Goal: Task Accomplishment & Management: Manage account settings

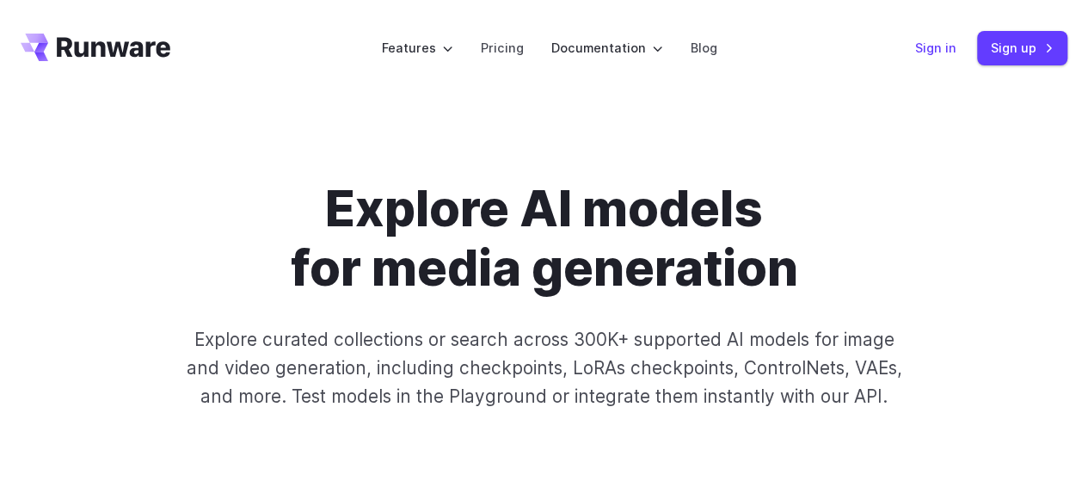
click at [932, 51] on link "Sign in" at bounding box center [935, 48] width 41 height 20
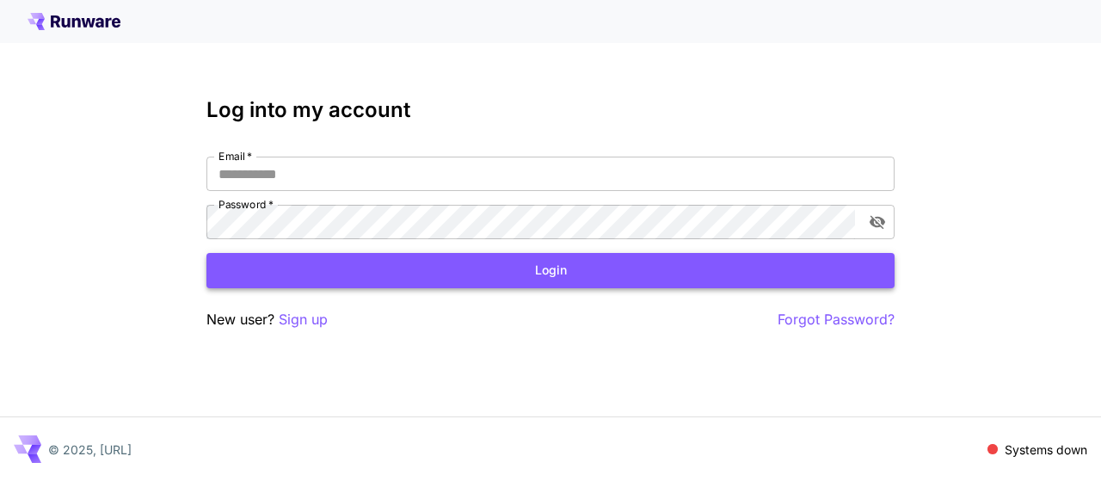
type input "**********"
click at [521, 276] on button "Login" at bounding box center [550, 270] width 688 height 35
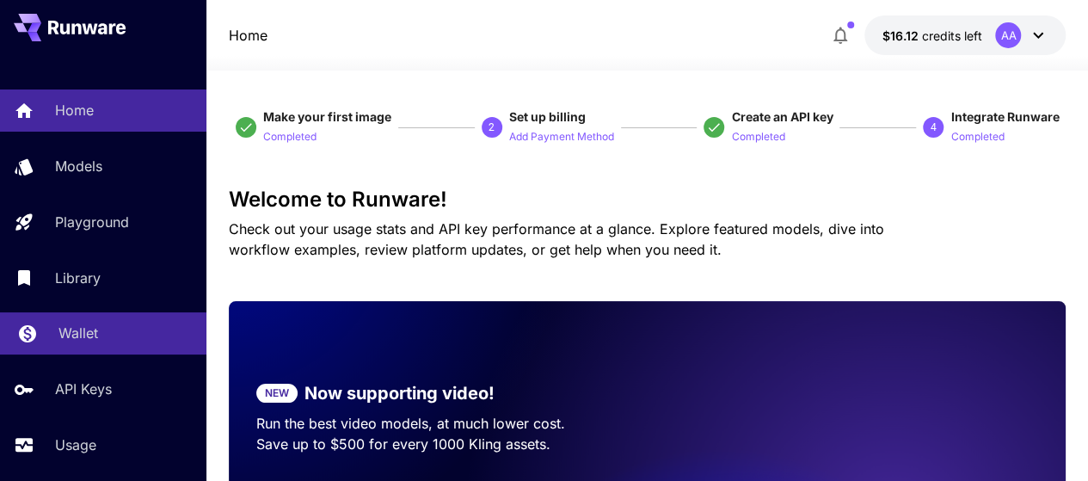
click at [114, 323] on link "Wallet" at bounding box center [103, 333] width 206 height 42
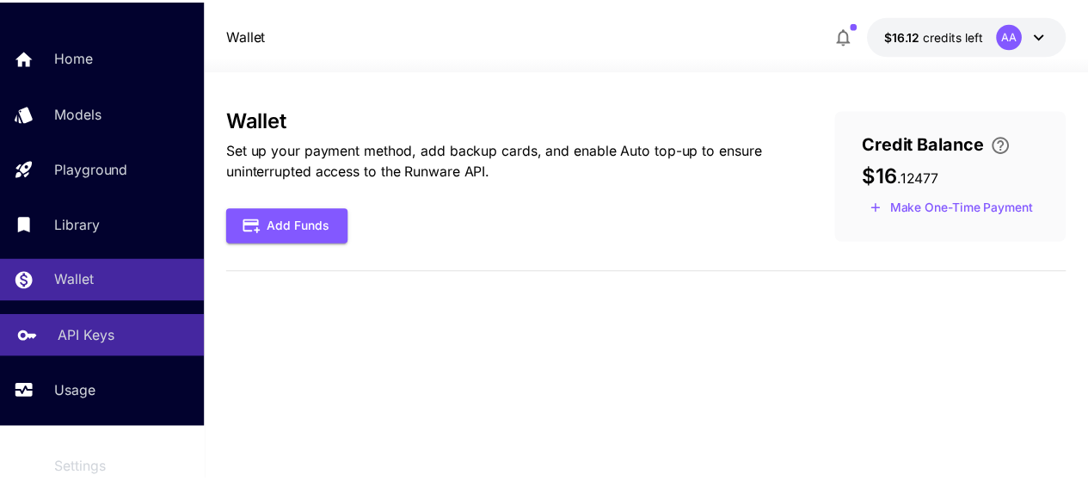
scroll to position [86, 0]
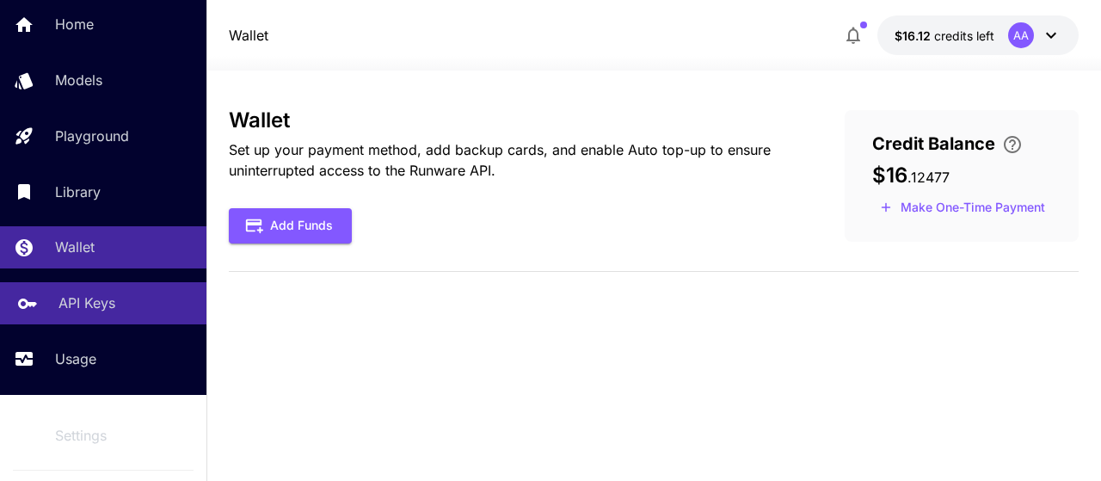
click at [115, 298] on div "API Keys" at bounding box center [125, 302] width 134 height 21
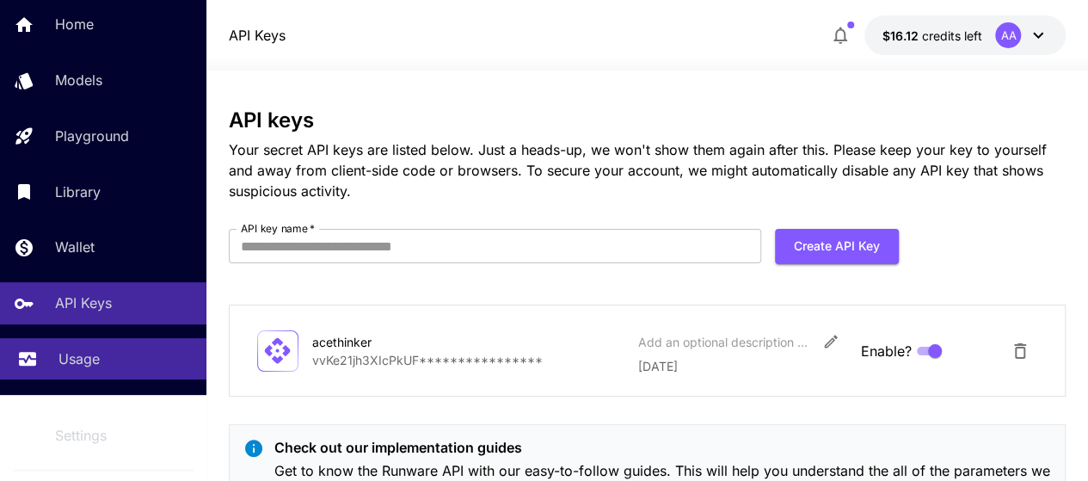
drag, startPoint x: 102, startPoint y: 353, endPoint x: 114, endPoint y: 348, distance: 13.1
click at [102, 352] on div "Usage" at bounding box center [125, 358] width 134 height 21
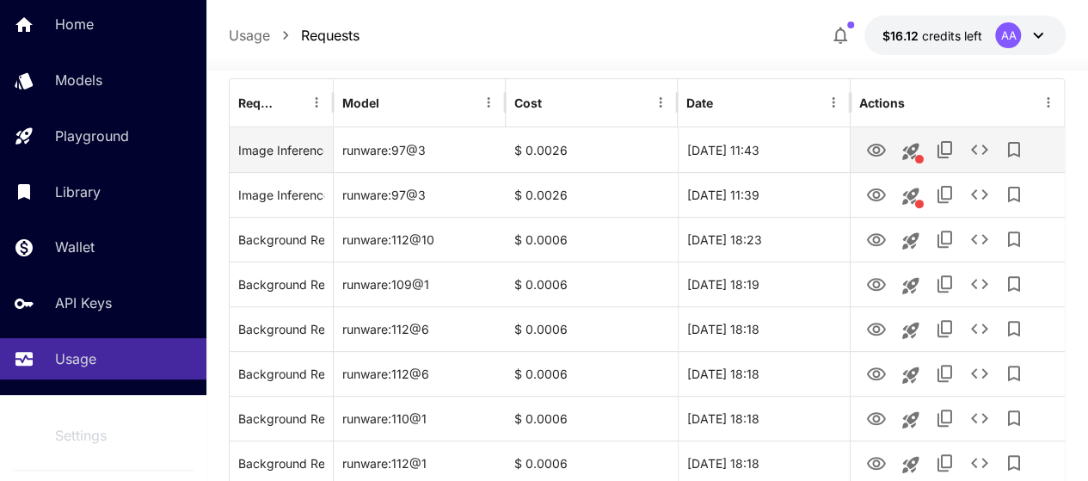
scroll to position [184, 0]
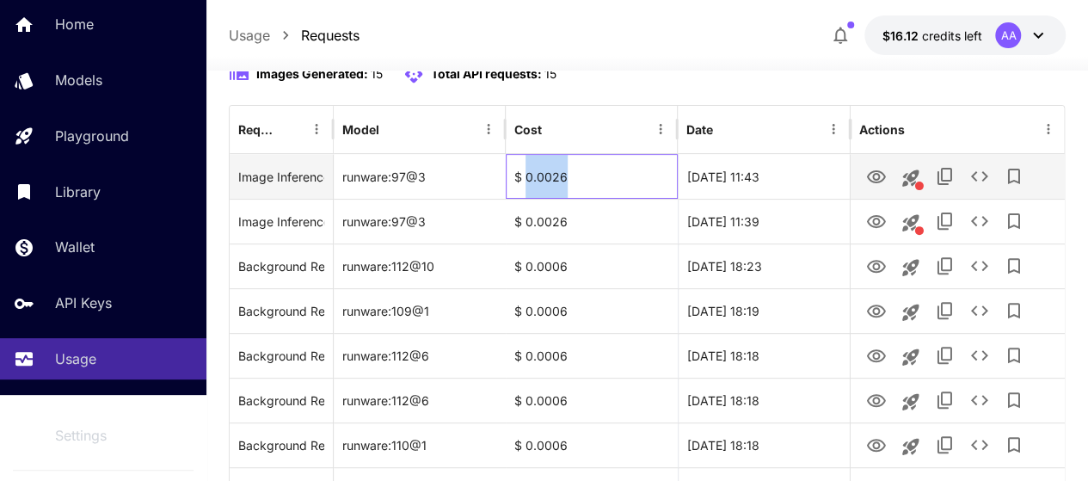
drag, startPoint x: 575, startPoint y: 227, endPoint x: 526, endPoint y: 230, distance: 48.2
click at [526, 199] on div "$ 0.0026" at bounding box center [592, 176] width 172 height 45
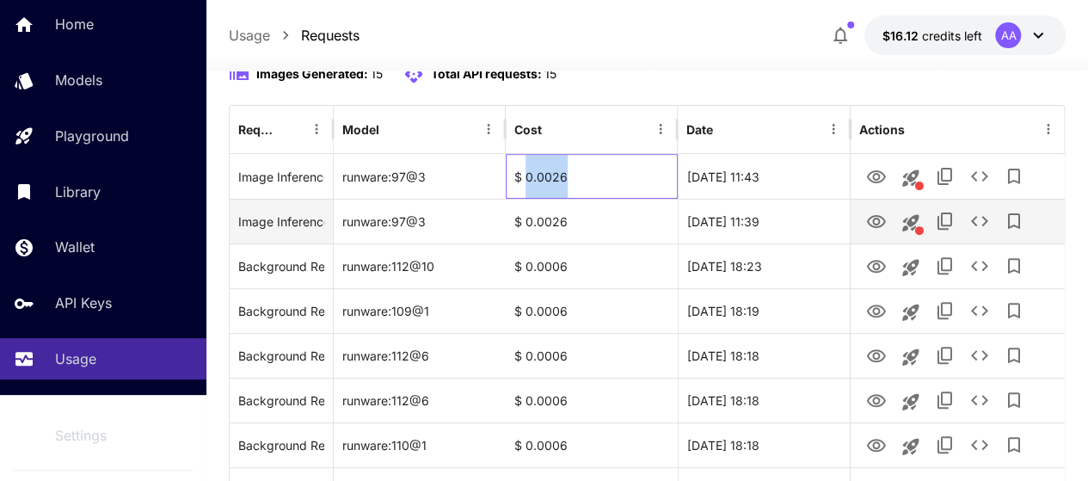
copy div "0.0026"
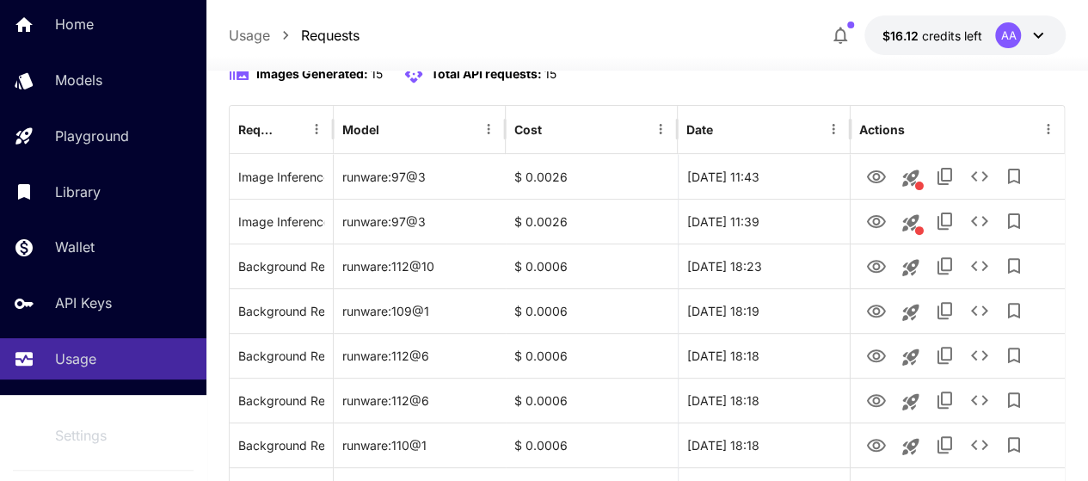
click at [668, 62] on div at bounding box center [647, 60] width 882 height 21
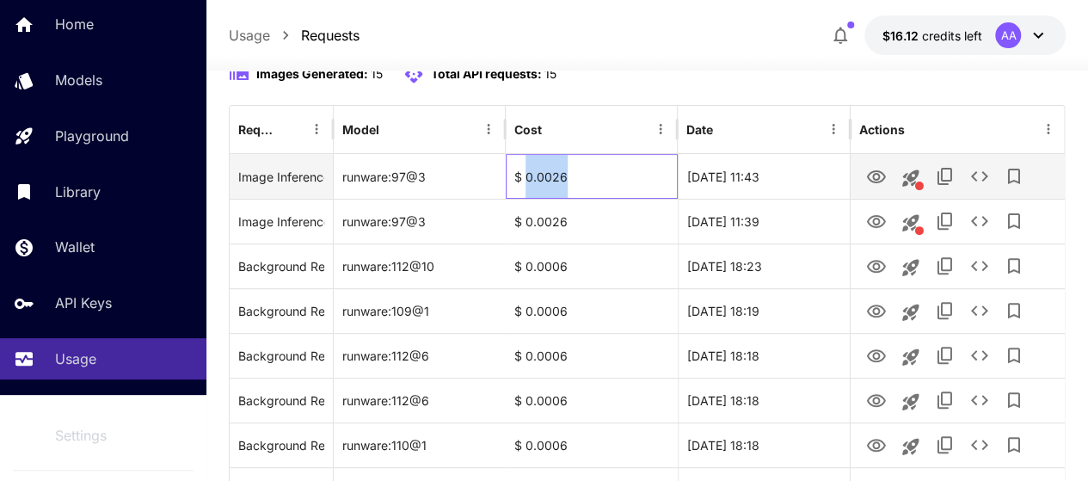
drag, startPoint x: 578, startPoint y: 226, endPoint x: 526, endPoint y: 227, distance: 51.6
click at [526, 199] on div "$ 0.0026" at bounding box center [592, 176] width 172 height 45
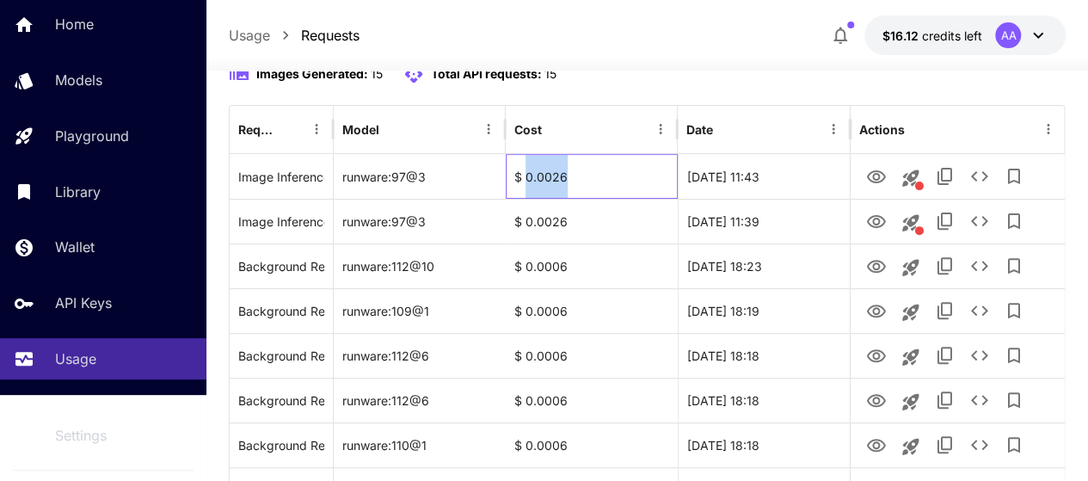
copy div "0.0026"
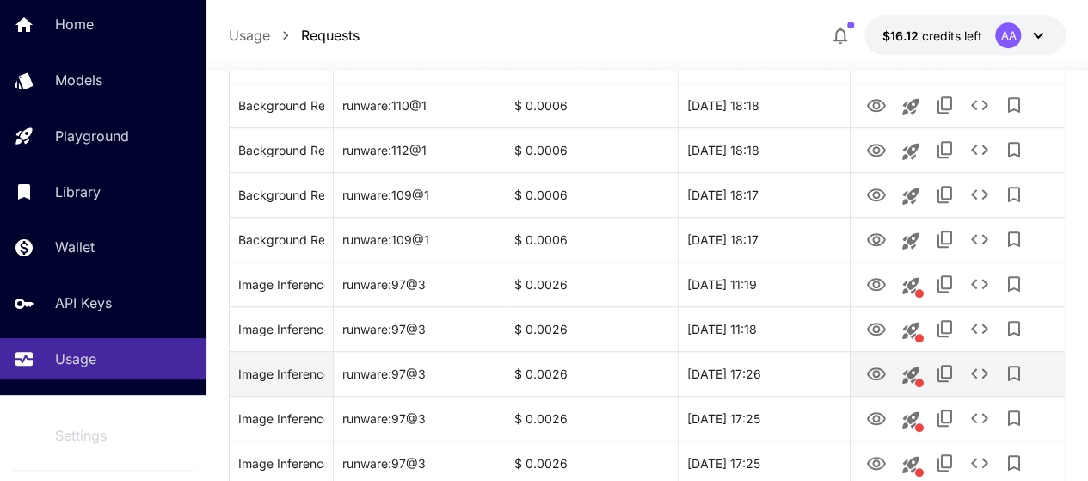
scroll to position [680, 0]
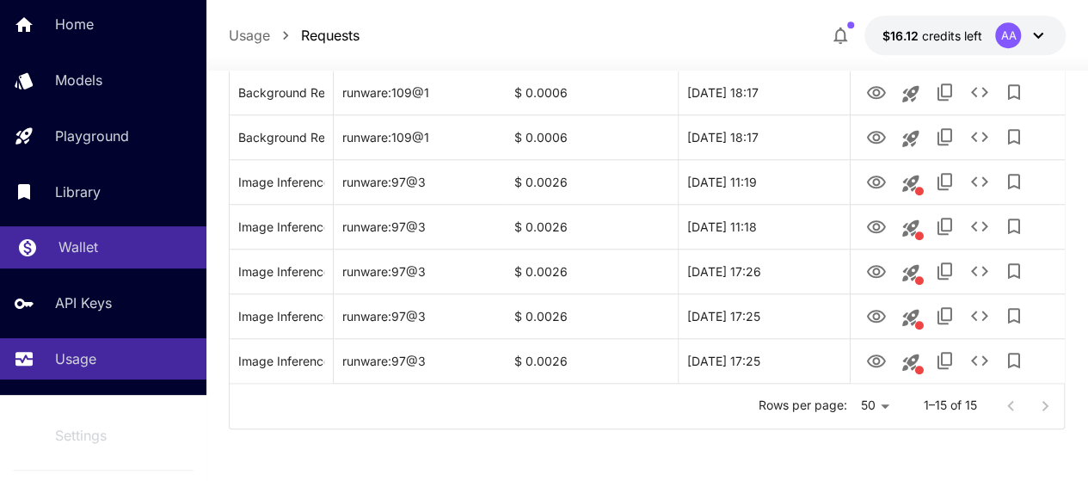
click at [110, 244] on div "Wallet" at bounding box center [125, 247] width 134 height 21
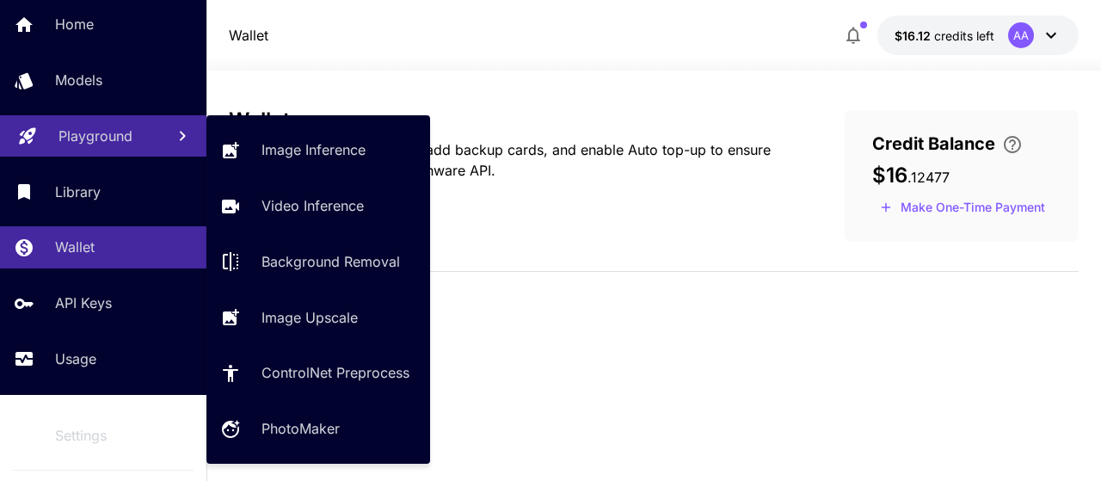
click at [102, 135] on p "Playground" at bounding box center [95, 136] width 74 height 21
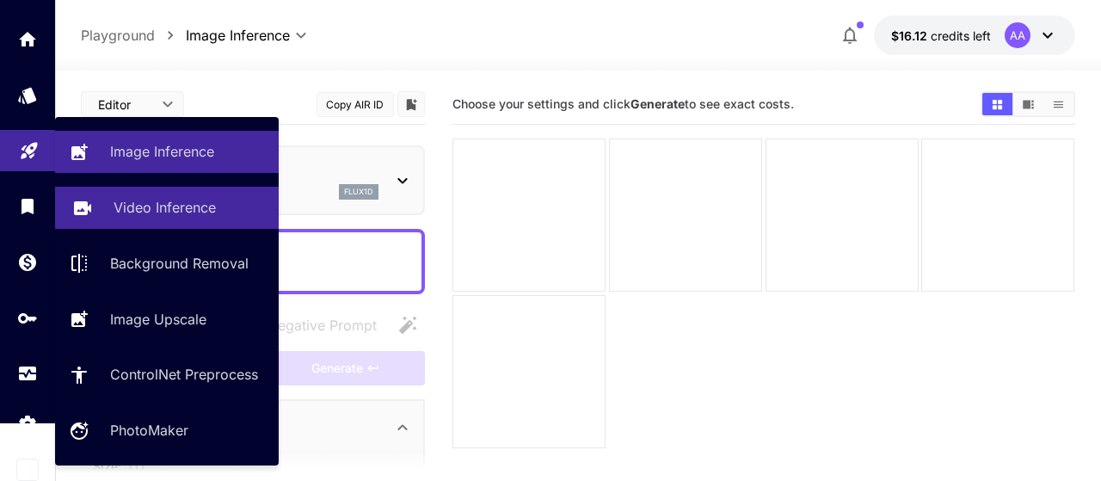
type input "**********"
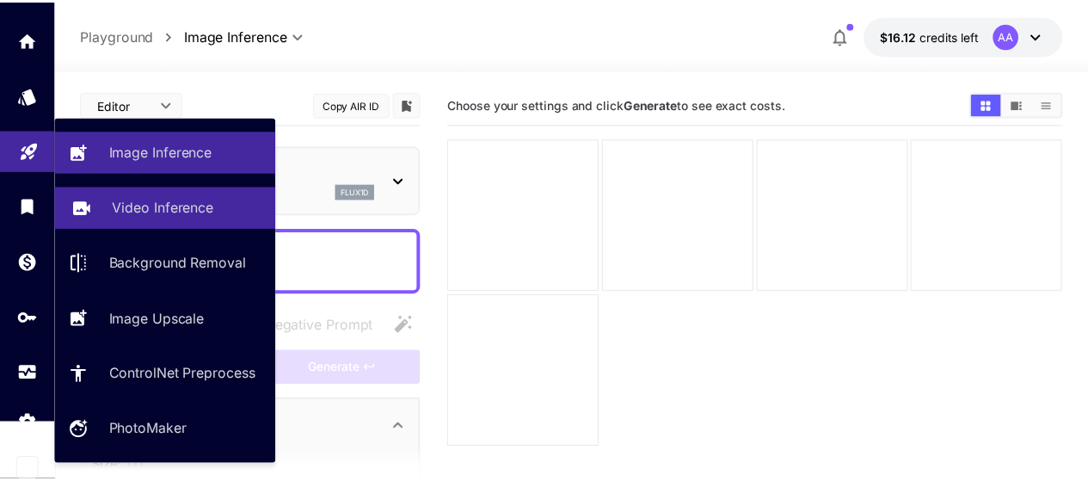
scroll to position [59, 0]
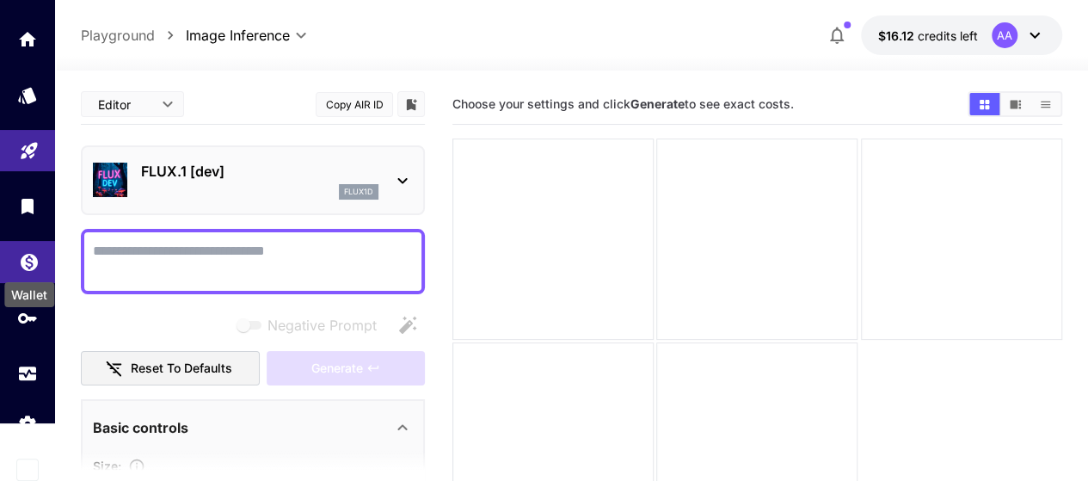
click at [26, 258] on icon "Wallet" at bounding box center [29, 257] width 17 height 17
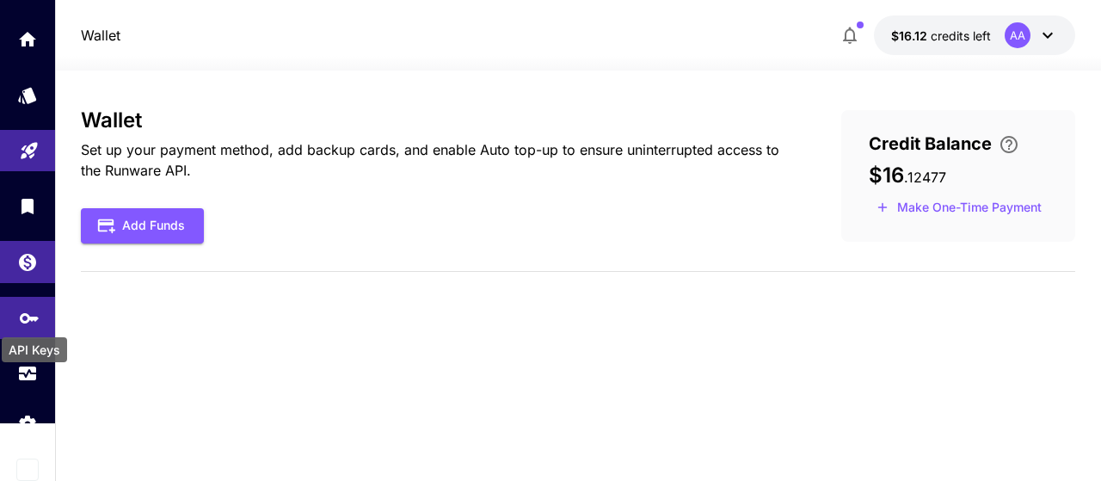
click at [24, 321] on icon "API Keys" at bounding box center [29, 312] width 21 height 21
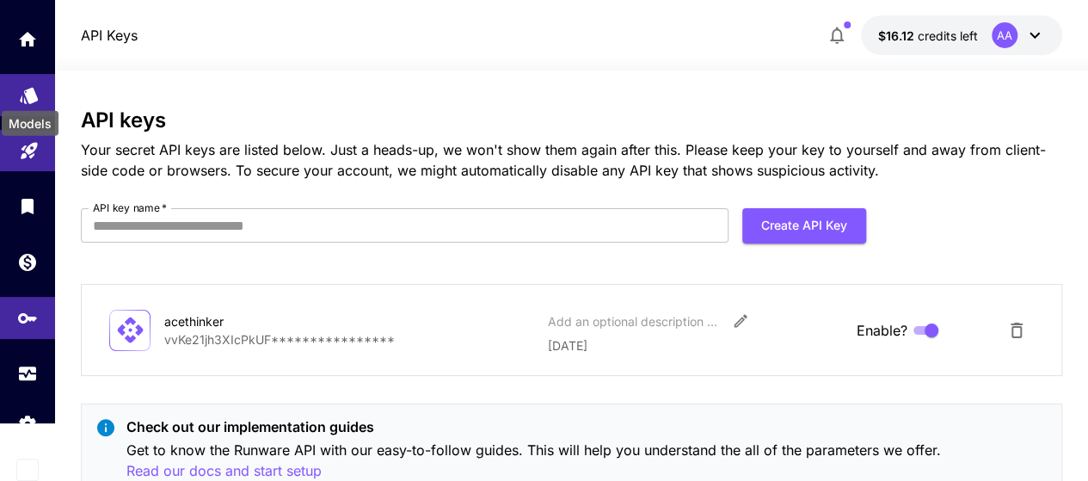
click at [27, 97] on icon "Models" at bounding box center [29, 89] width 21 height 21
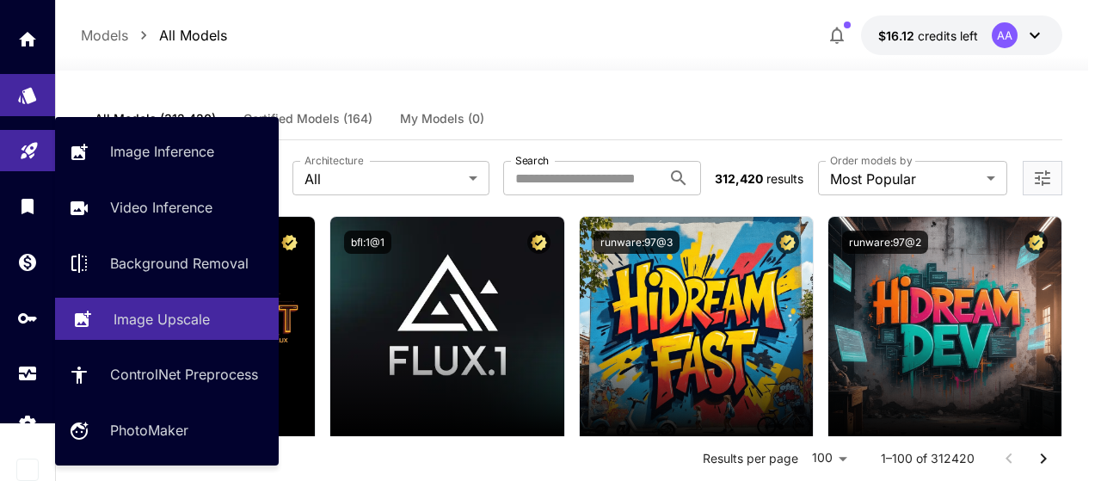
click at [181, 327] on p "Image Upscale" at bounding box center [162, 319] width 96 height 21
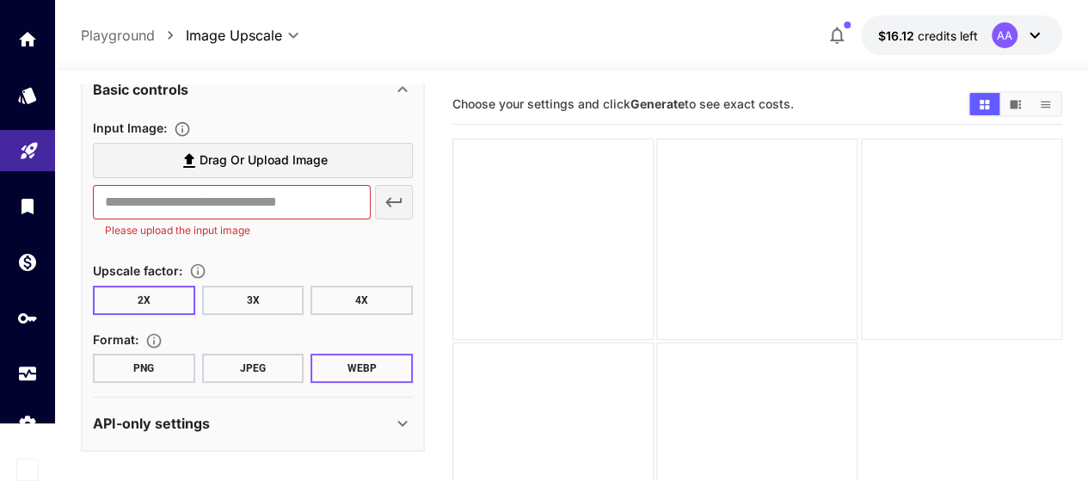
click at [1027, 39] on icon at bounding box center [1035, 35] width 21 height 21
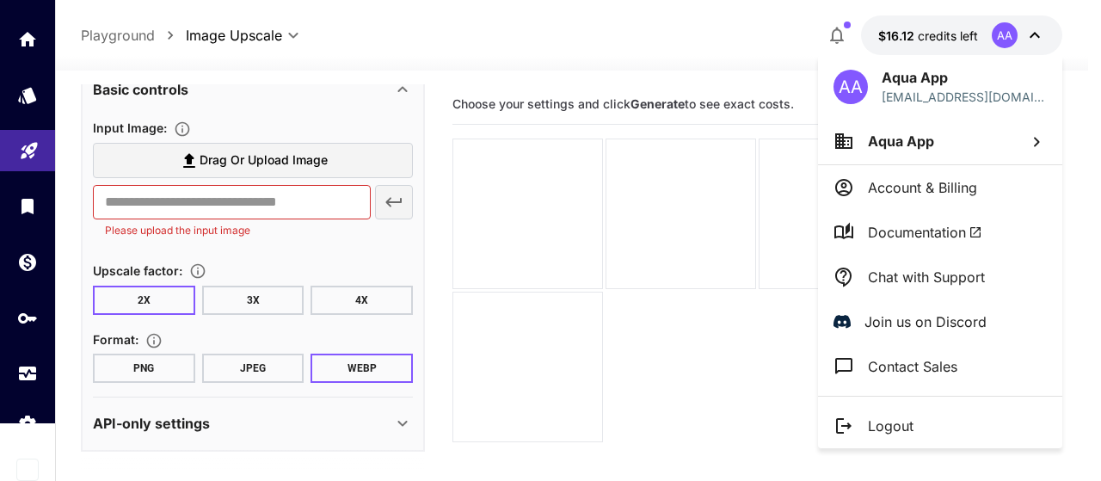
click at [665, 50] on div at bounding box center [550, 240] width 1101 height 481
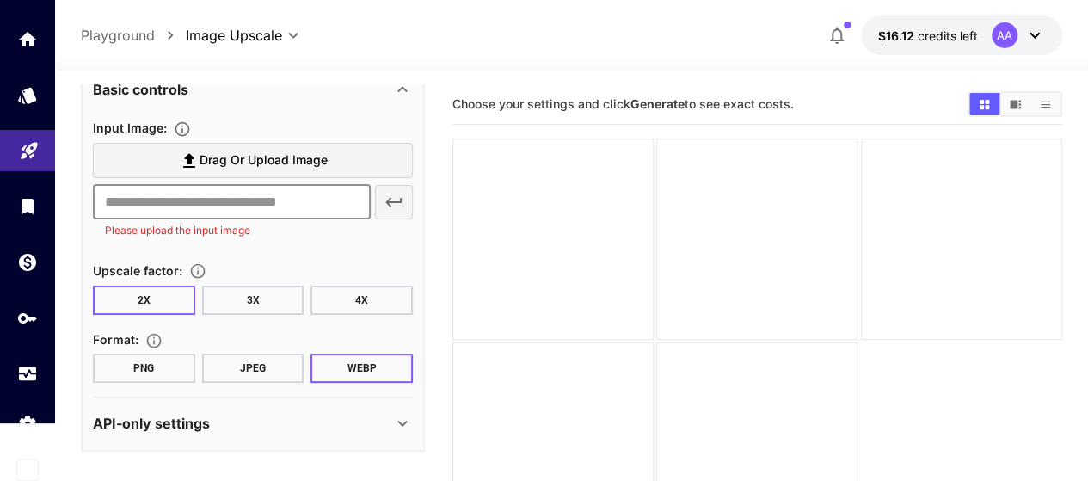
click at [311, 202] on input "text" at bounding box center [232, 202] width 278 height 34
click at [471, 30] on div "**********" at bounding box center [572, 35] width 982 height 40
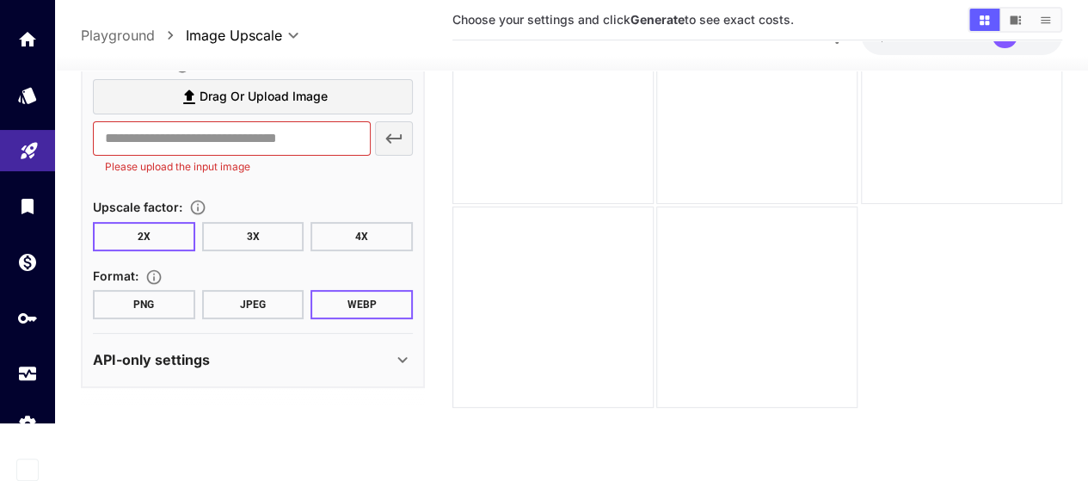
click at [391, 369] on div "API-only settings" at bounding box center [242, 359] width 299 height 21
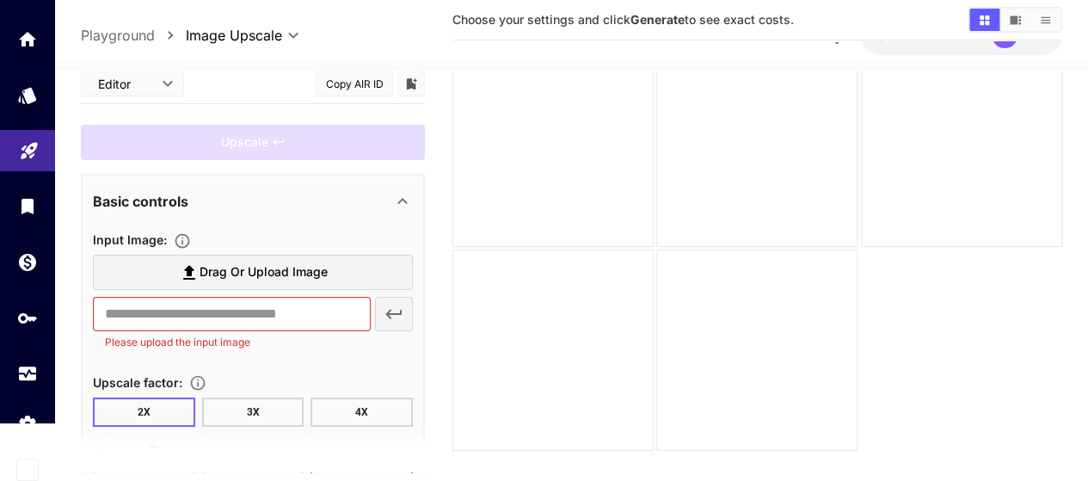
scroll to position [50, 0]
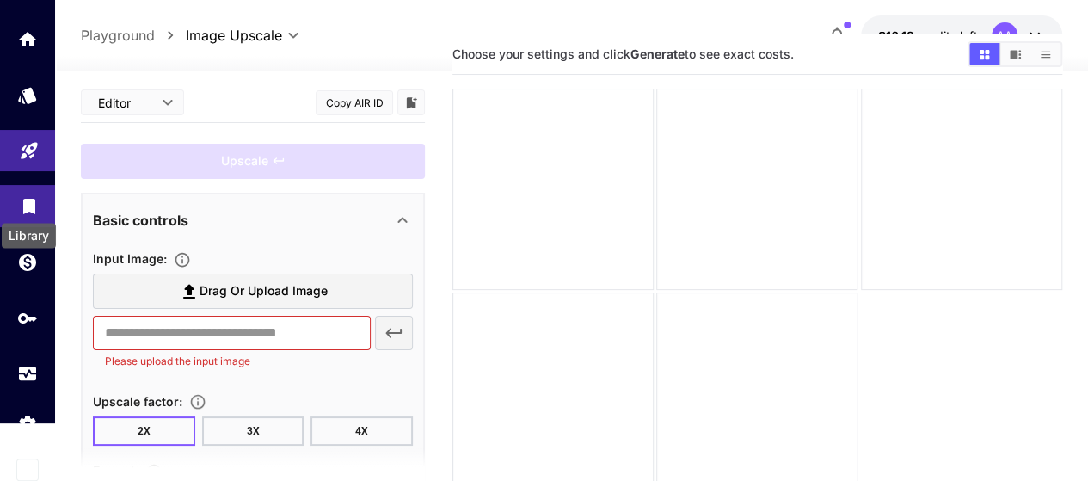
click at [26, 200] on icon "Library" at bounding box center [29, 201] width 12 height 15
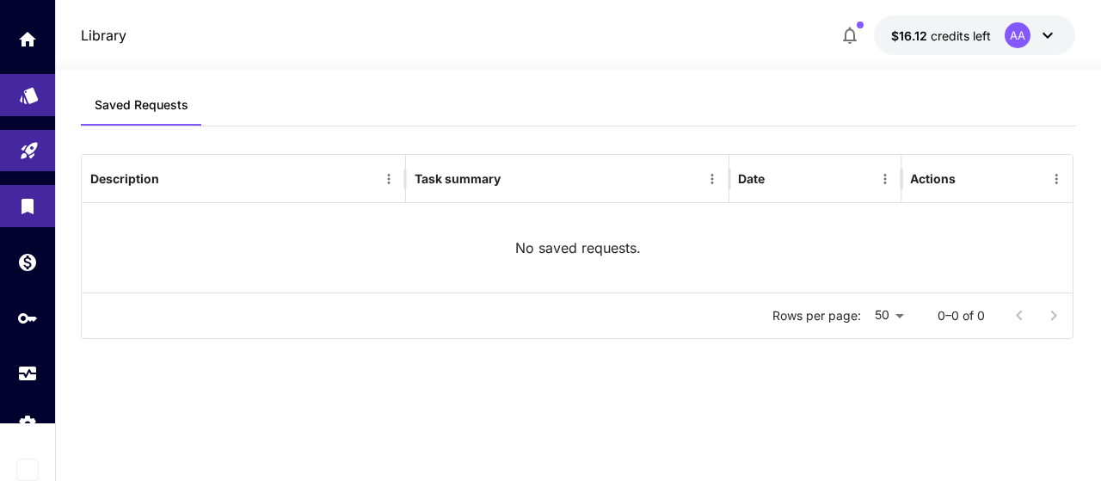
click at [29, 94] on icon "Models" at bounding box center [29, 90] width 18 height 16
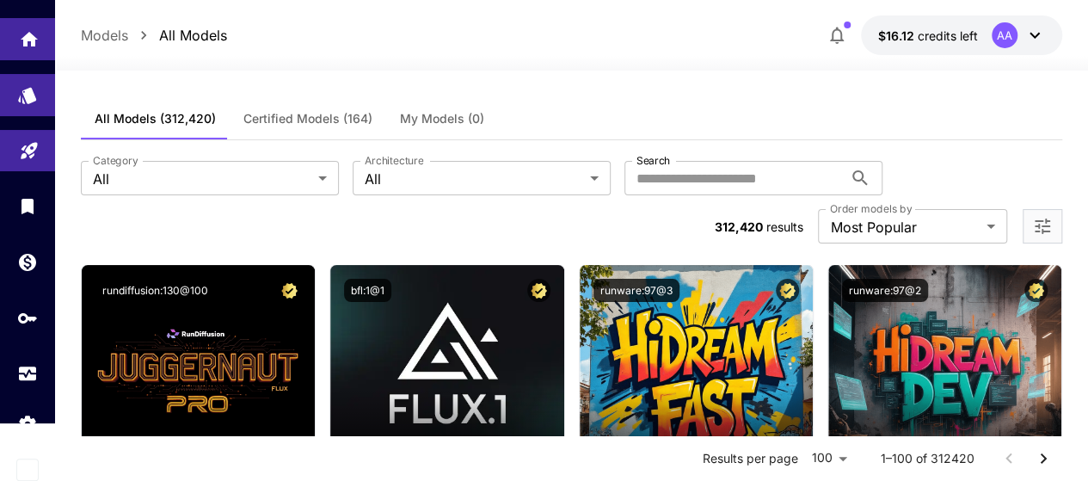
click at [26, 43] on link at bounding box center [27, 39] width 55 height 42
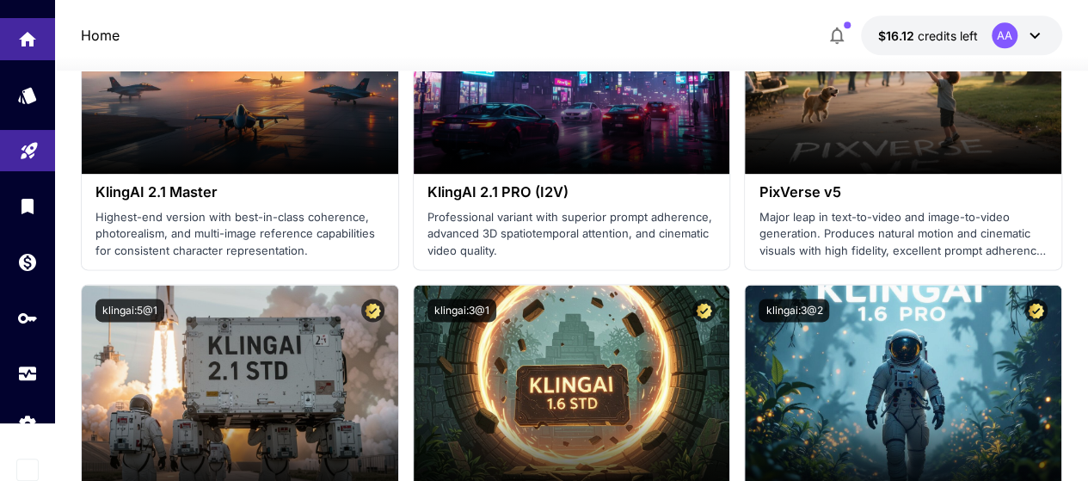
scroll to position [1032, 0]
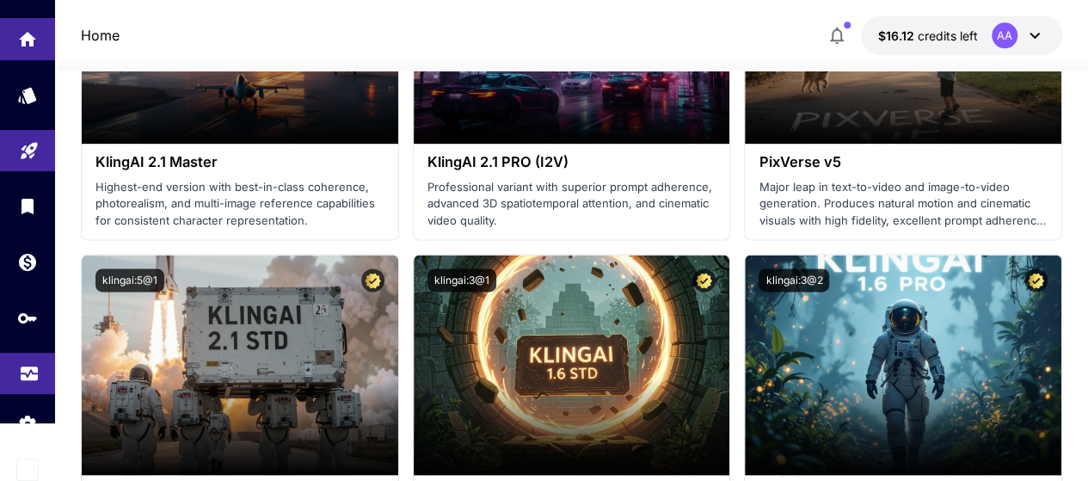
click at [40, 380] on link at bounding box center [27, 374] width 55 height 42
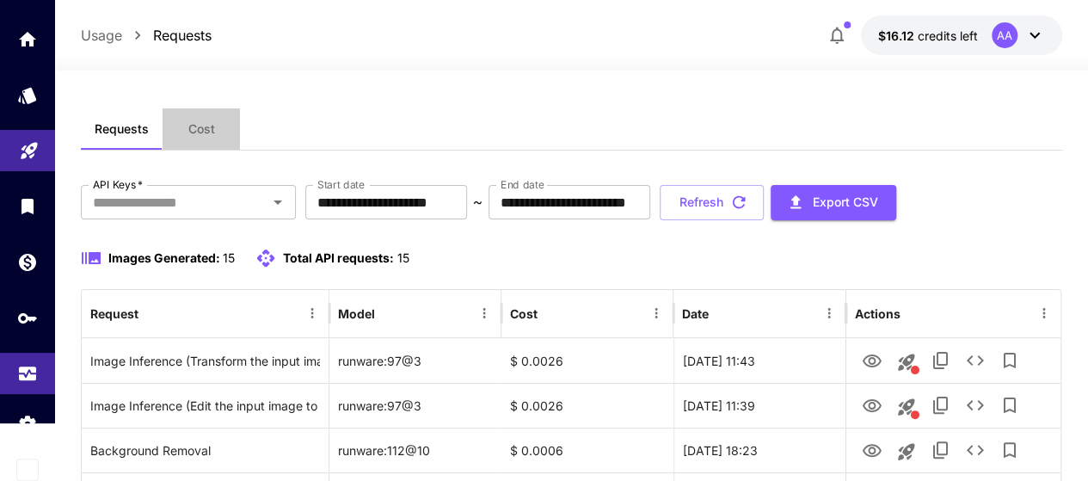
click at [193, 120] on button "Cost" at bounding box center [201, 128] width 77 height 41
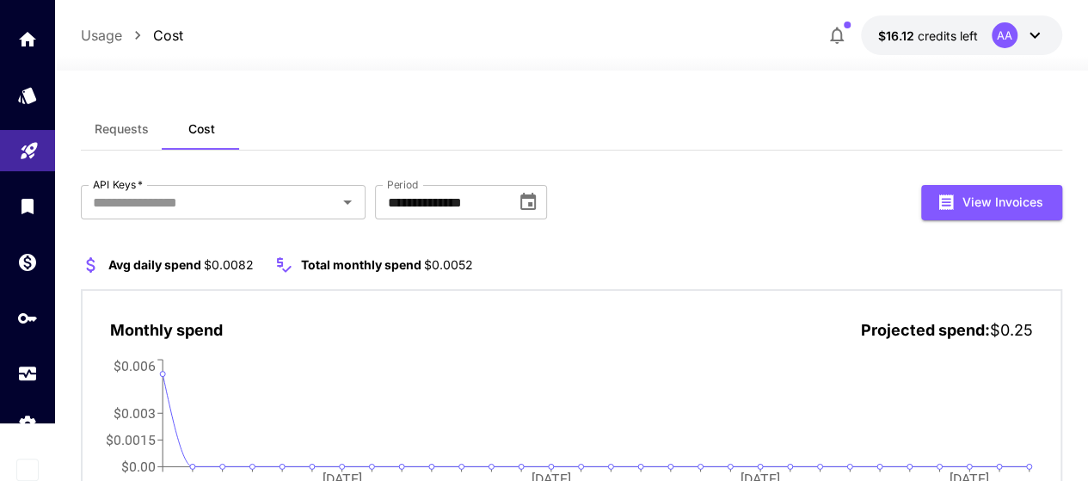
click at [120, 131] on span "Requests" at bounding box center [122, 128] width 54 height 15
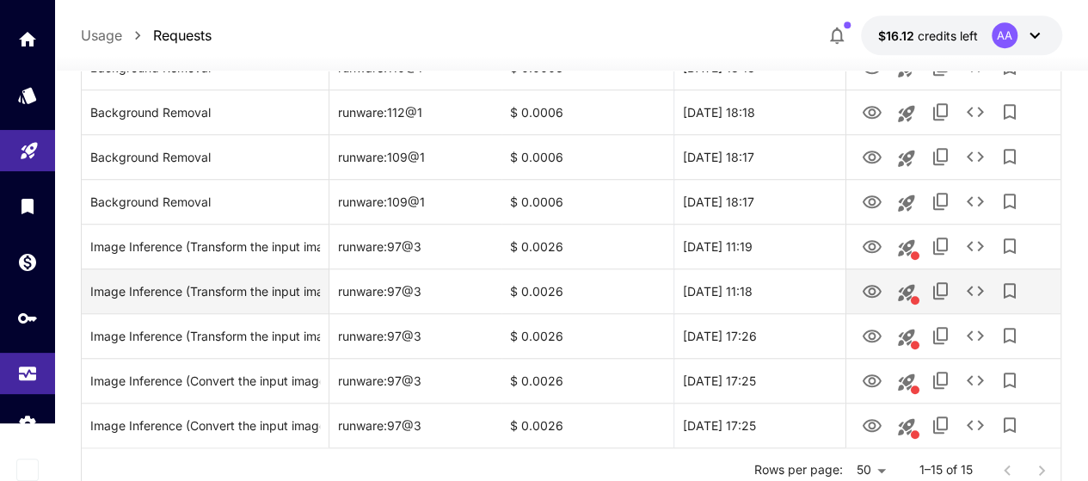
scroll to position [625, 0]
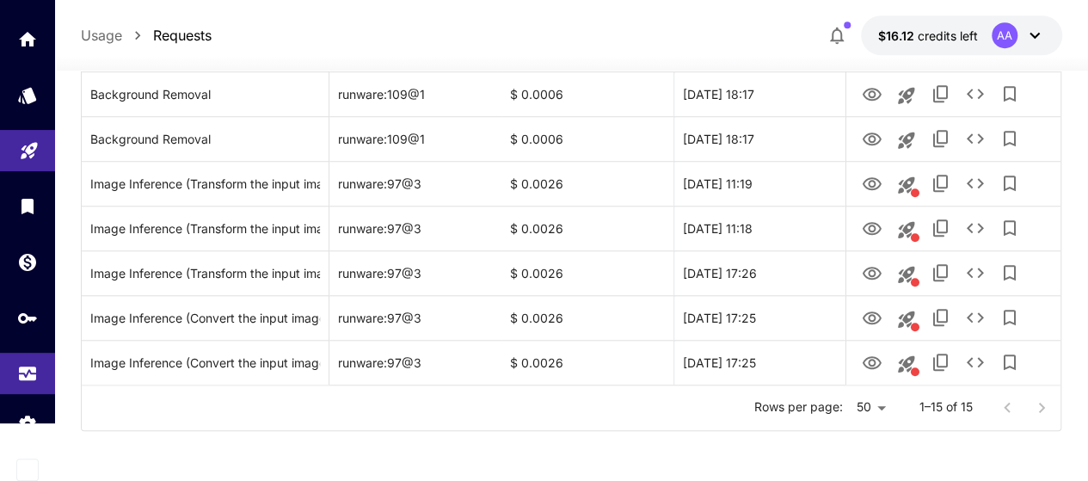
click at [1037, 405] on div at bounding box center [1024, 408] width 69 height 34
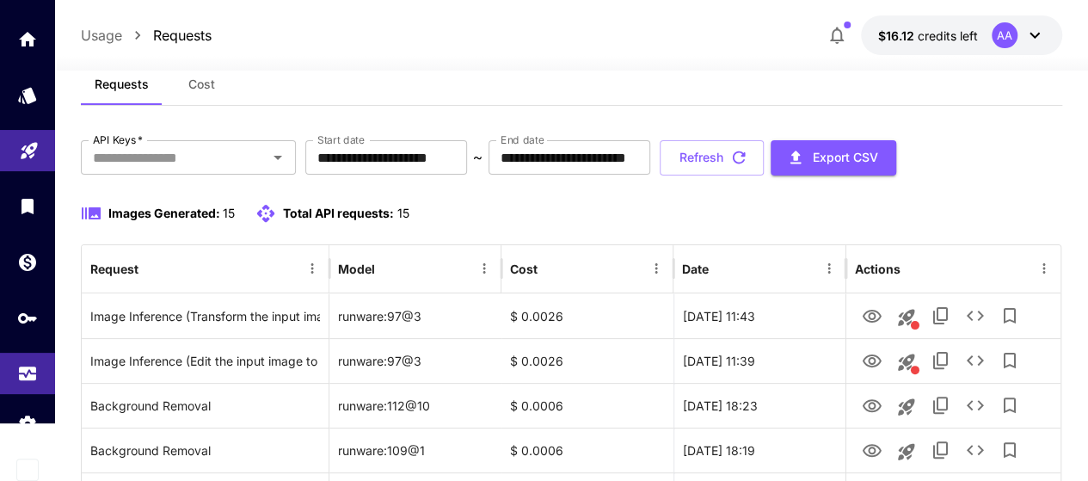
scroll to position [0, 0]
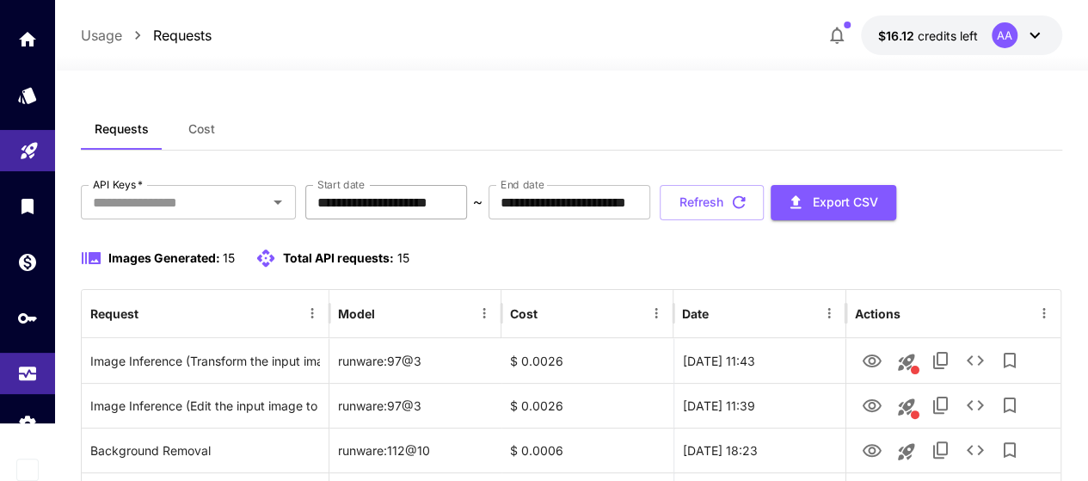
click at [366, 195] on input "**********" at bounding box center [386, 202] width 162 height 34
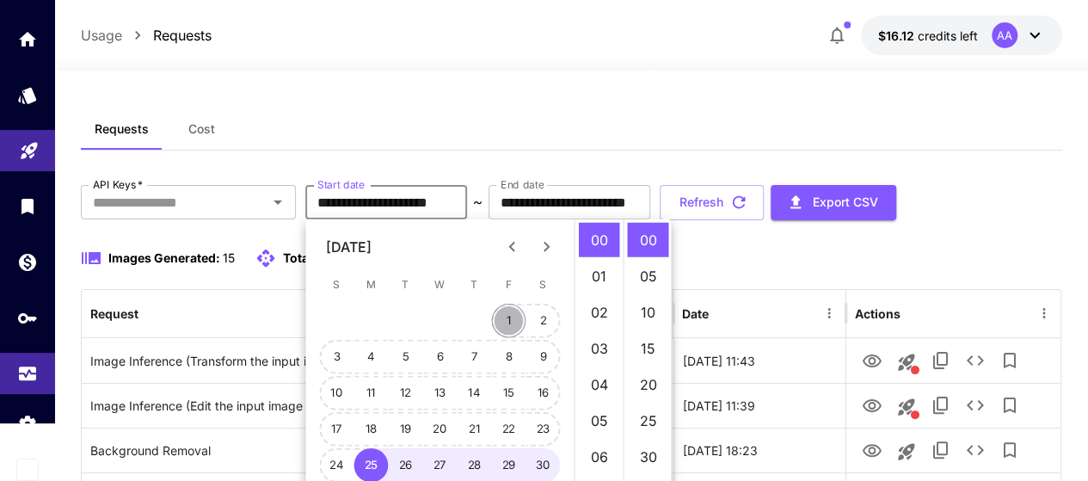
click at [514, 318] on button "1" at bounding box center [509, 321] width 34 height 34
type input "**********"
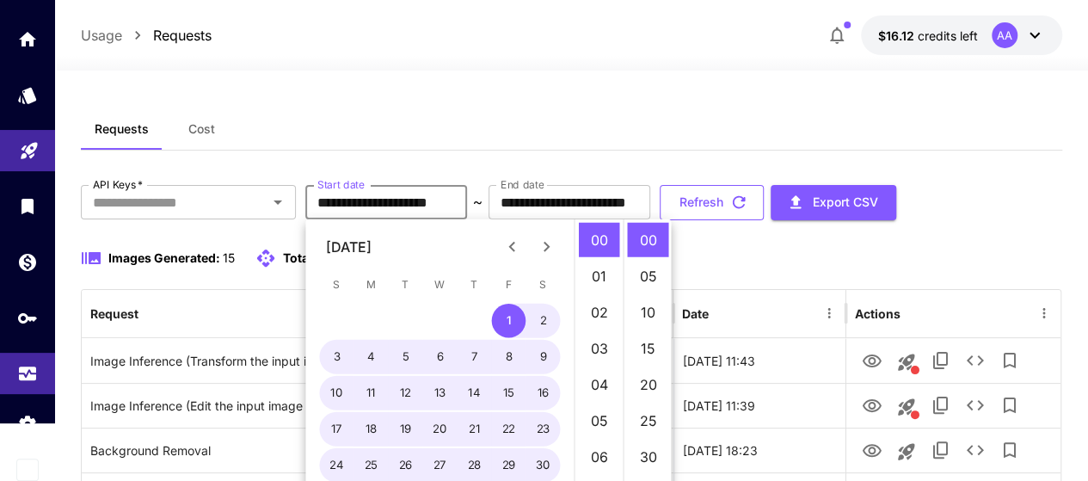
click at [764, 204] on button "Refresh" at bounding box center [712, 202] width 104 height 35
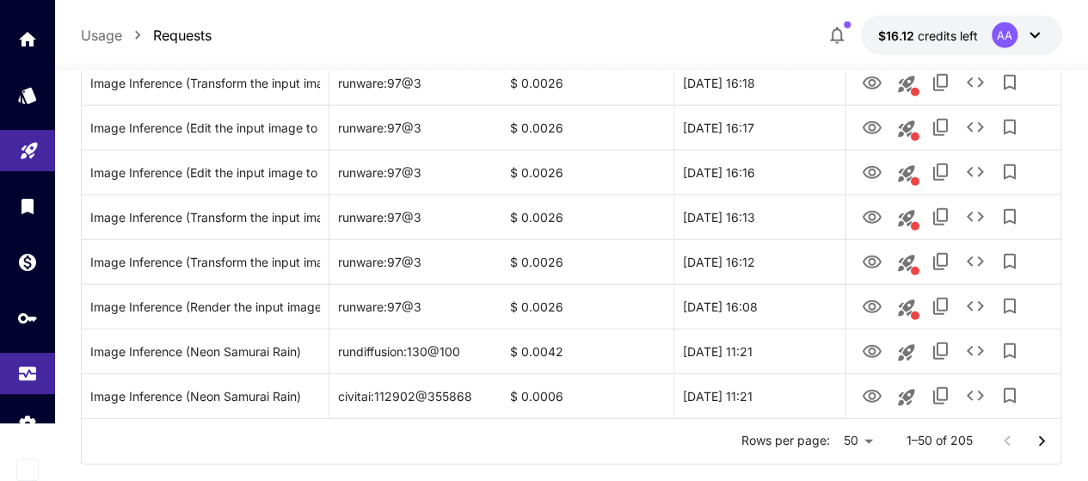
scroll to position [2190, 0]
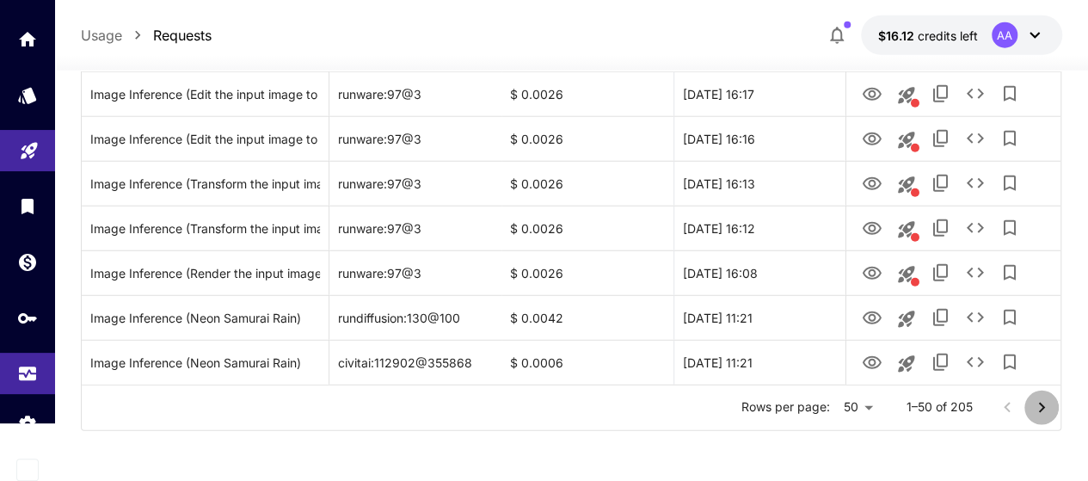
click at [1047, 403] on icon "Go to next page" at bounding box center [1041, 407] width 21 height 21
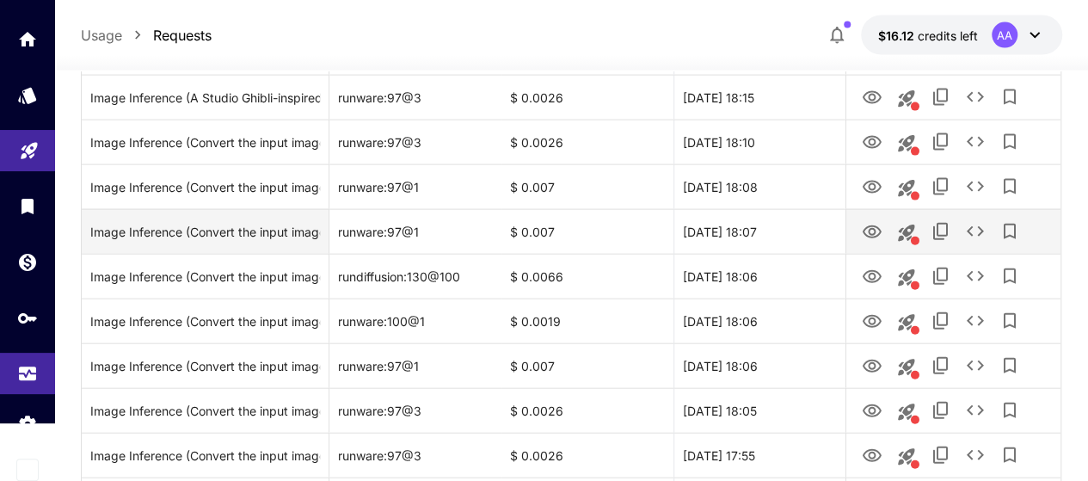
scroll to position [1846, 0]
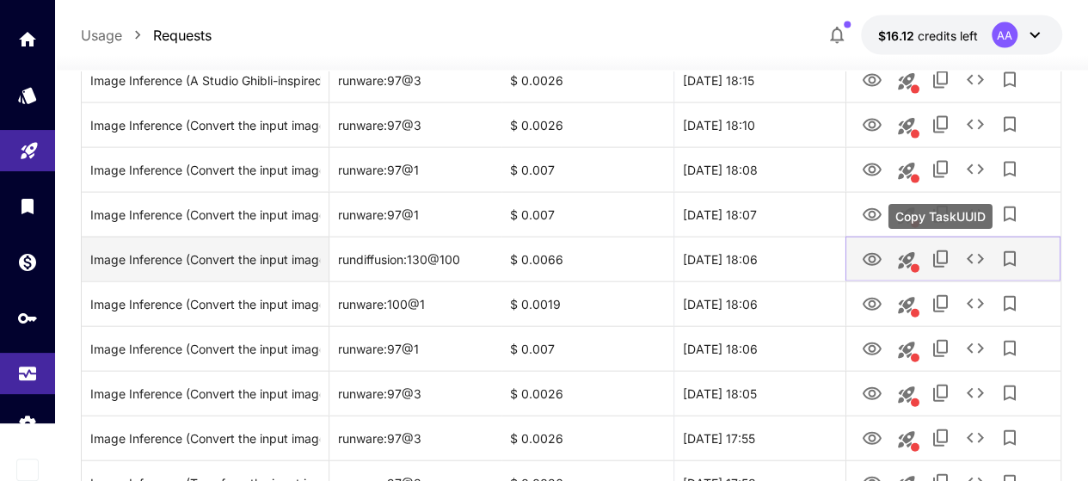
click at [940, 255] on icon "Copy TaskUUID" at bounding box center [941, 259] width 21 height 21
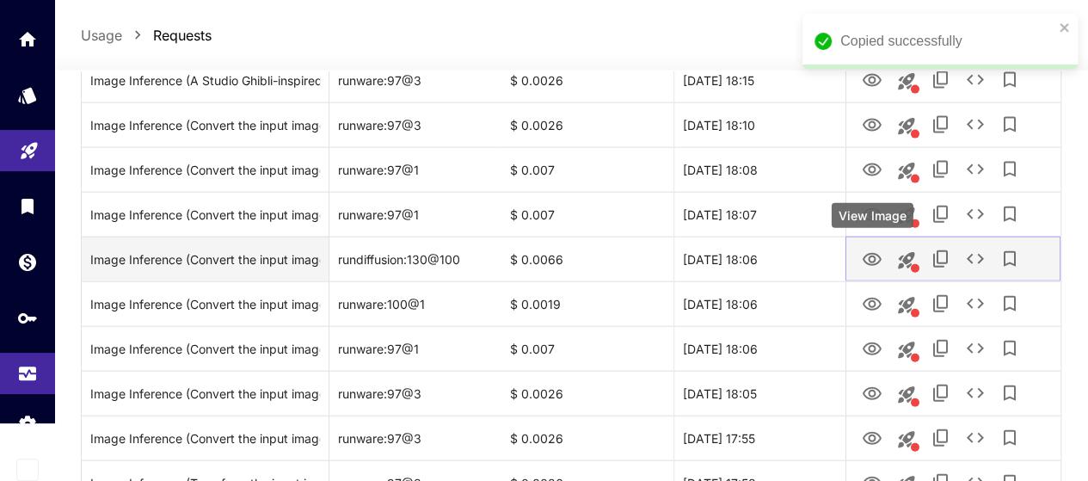
click at [864, 255] on icon "View Image" at bounding box center [872, 259] width 19 height 13
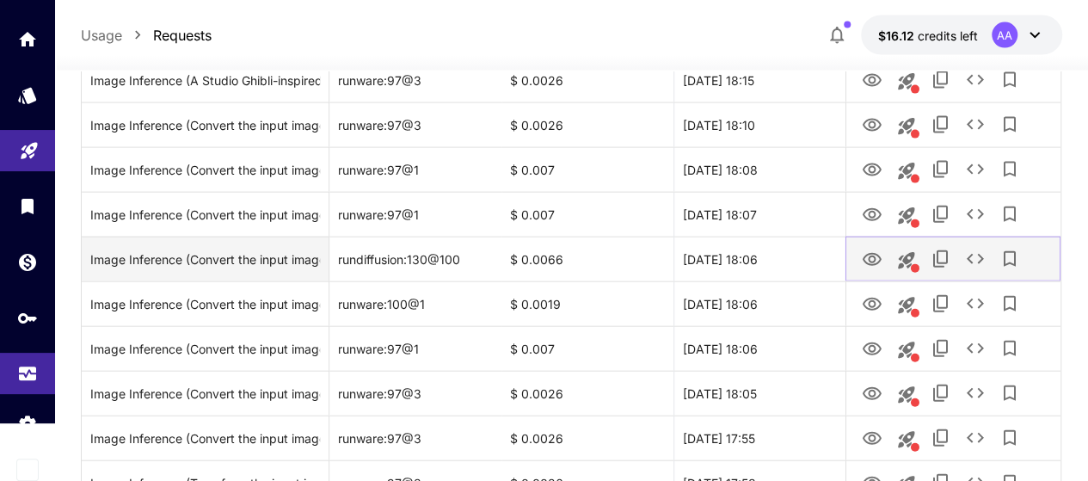
scroll to position [2190, 0]
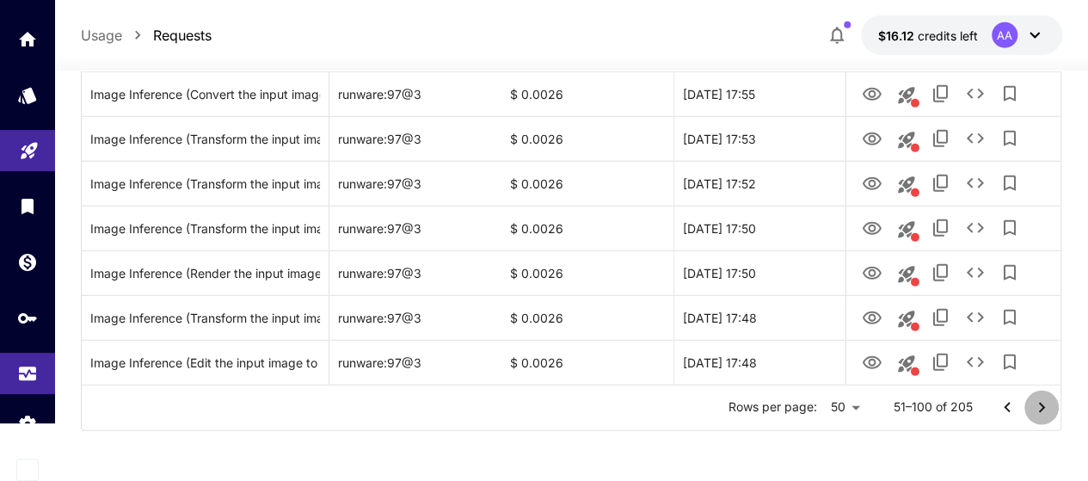
click at [1033, 402] on icon "Go to next page" at bounding box center [1041, 407] width 21 height 21
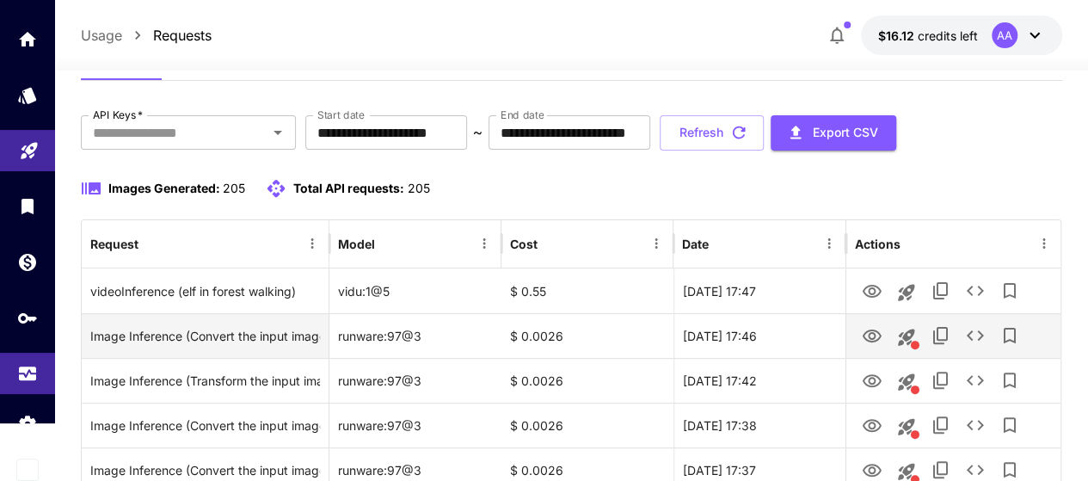
scroll to position [0, 0]
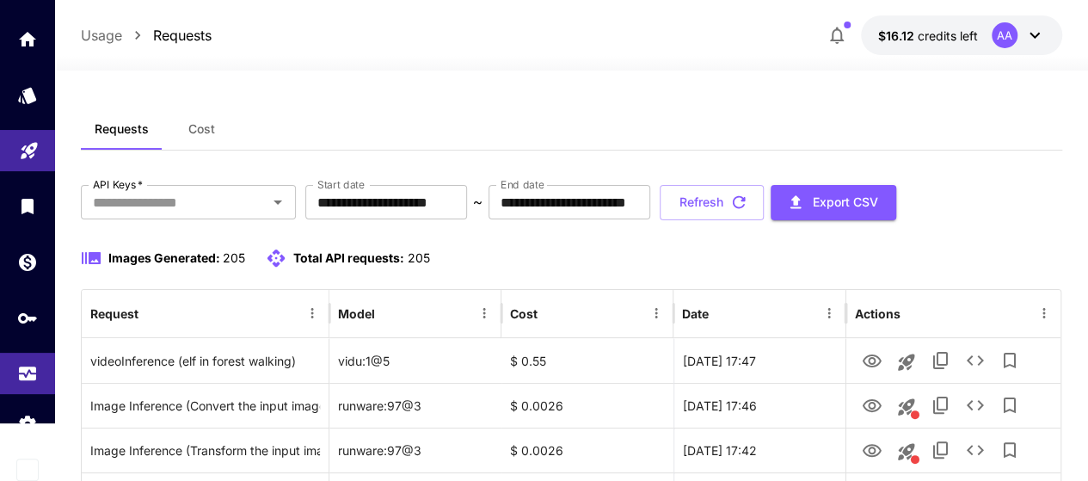
click at [578, 249] on div "Images Generated: 205 Total API requests: 205" at bounding box center [572, 258] width 982 height 21
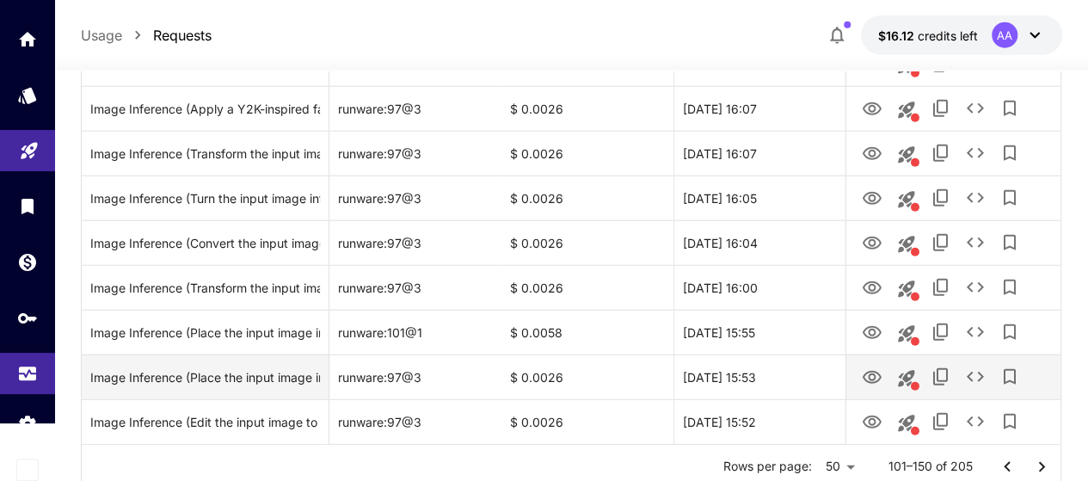
scroll to position [2190, 0]
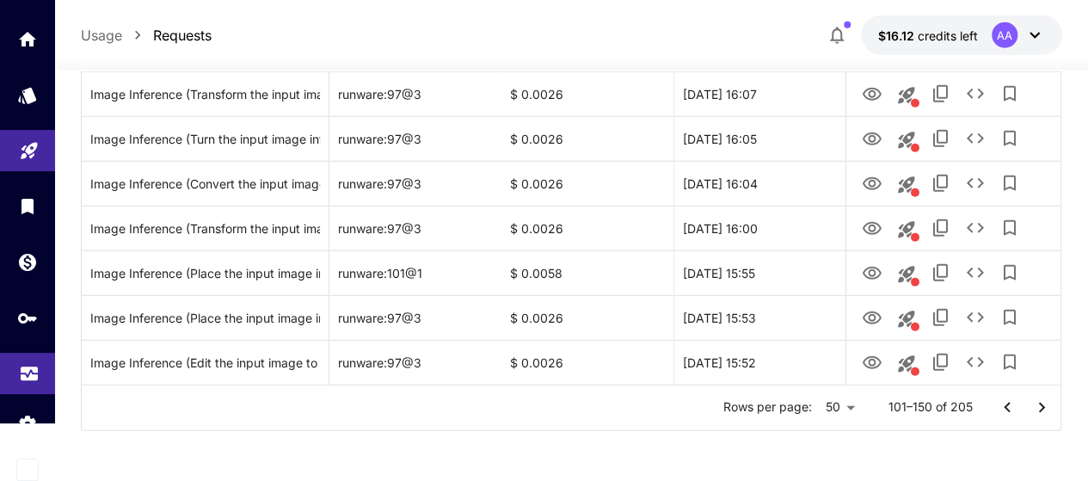
click at [95, 31] on p "Usage" at bounding box center [101, 35] width 41 height 21
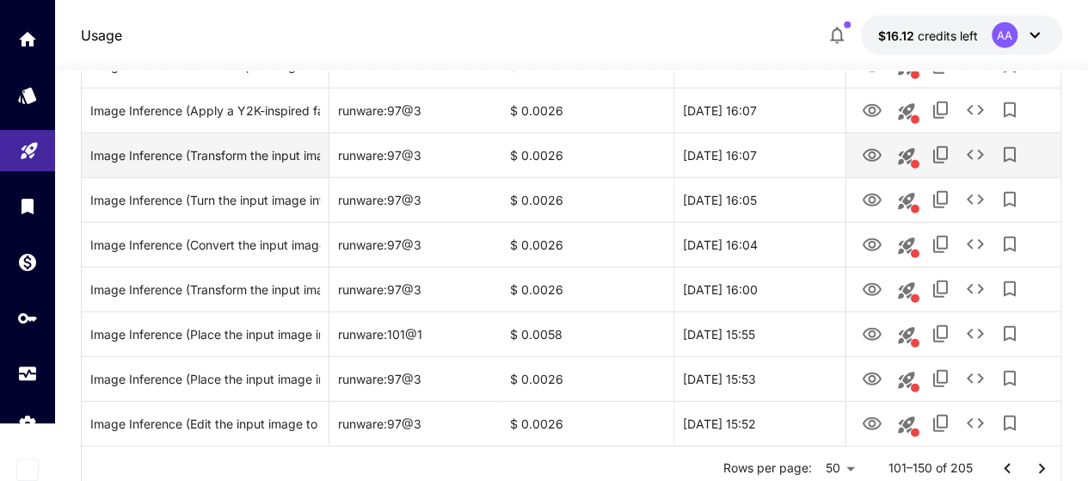
scroll to position [2190, 0]
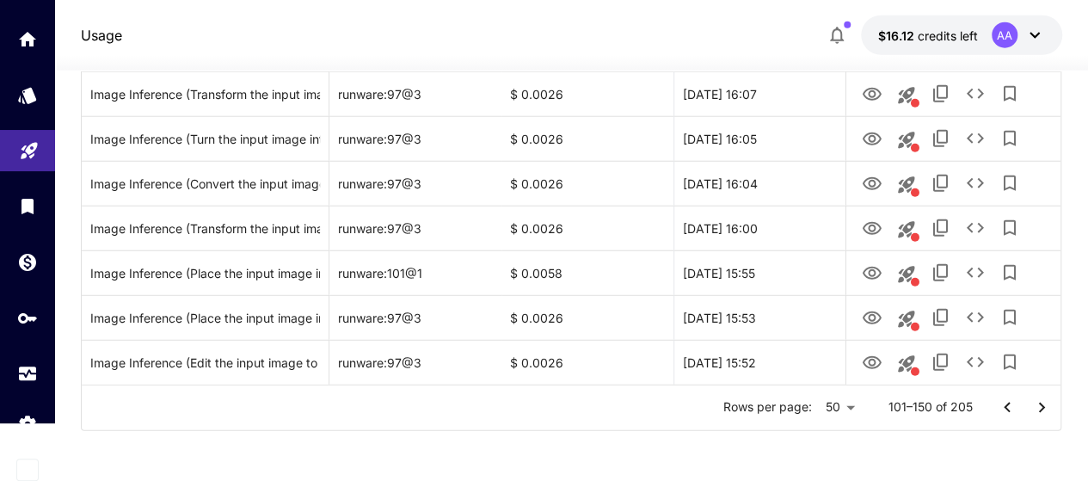
click at [1009, 410] on icon "Go to previous page" at bounding box center [1007, 407] width 6 height 10
click at [1005, 410] on icon "Go to previous page" at bounding box center [1007, 407] width 21 height 21
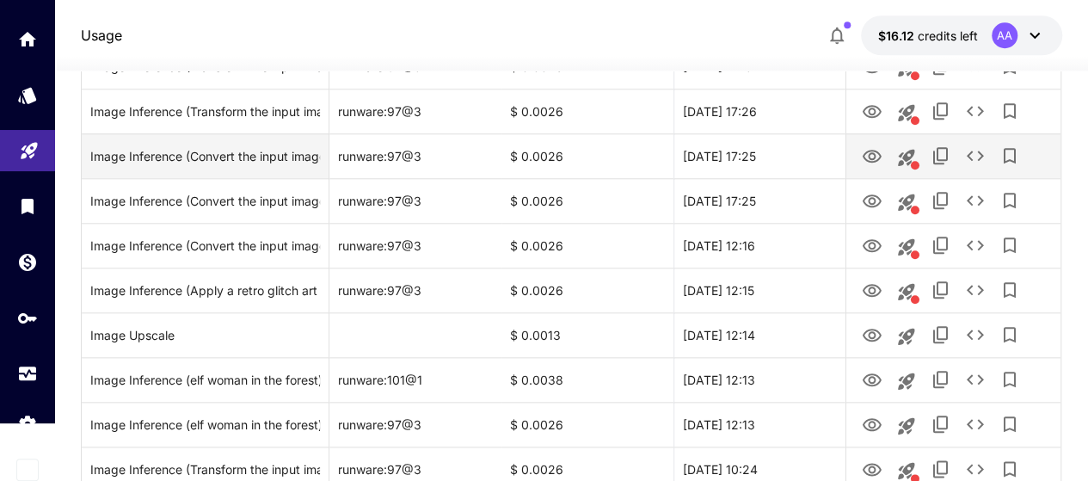
scroll to position [814, 0]
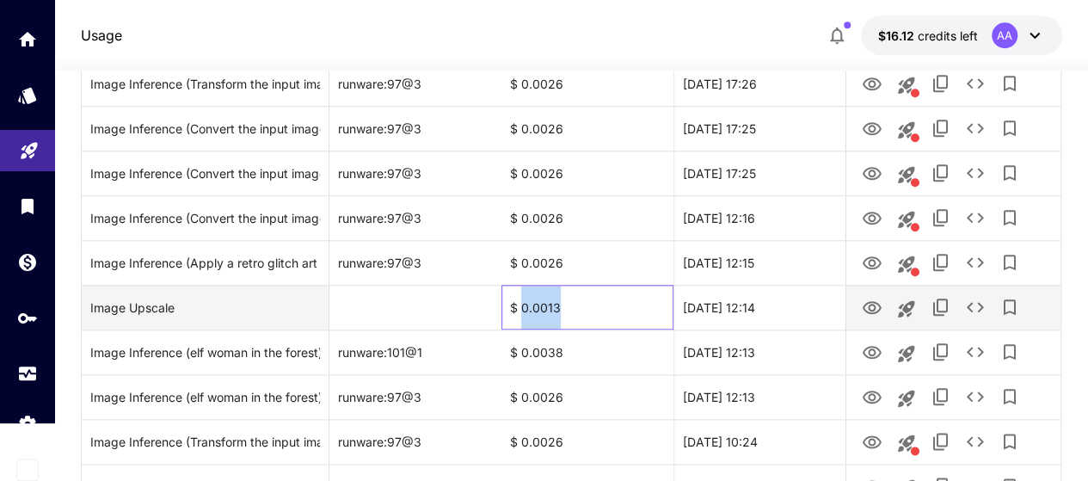
drag, startPoint x: 586, startPoint y: 308, endPoint x: 521, endPoint y: 305, distance: 64.6
click at [521, 305] on div "$ 0.0013" at bounding box center [588, 307] width 172 height 45
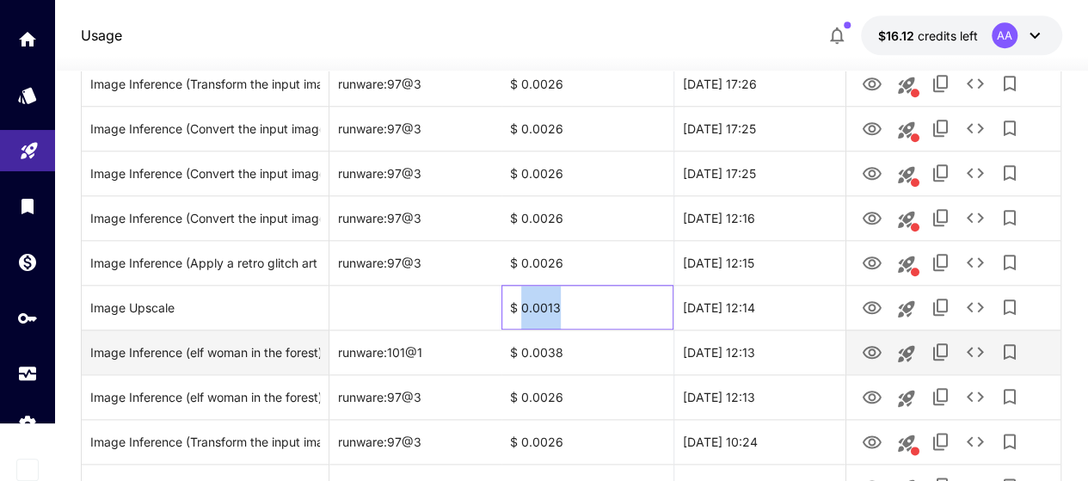
copy div "0.0013"
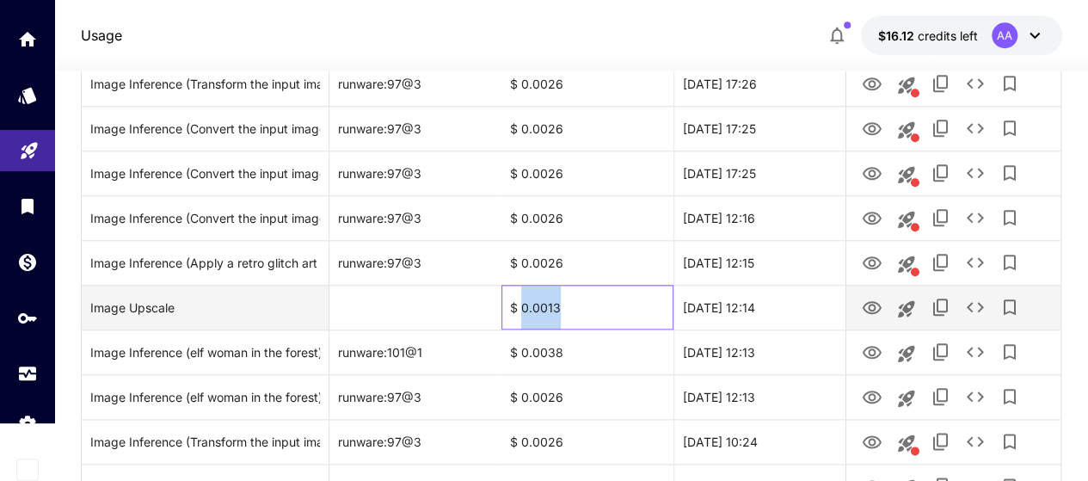
click at [612, 299] on div "$ 0.0013" at bounding box center [588, 307] width 172 height 45
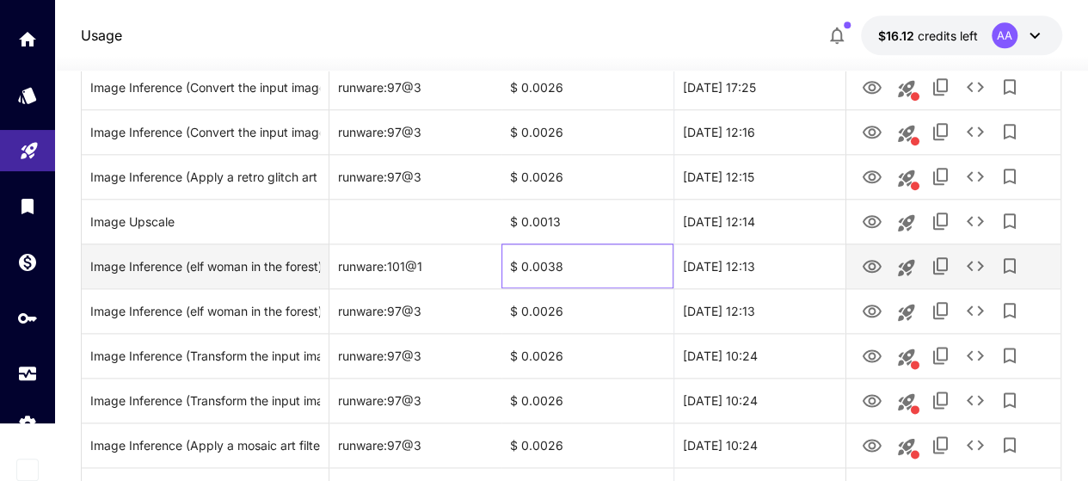
click at [619, 271] on div "$ 0.0038" at bounding box center [588, 265] width 172 height 45
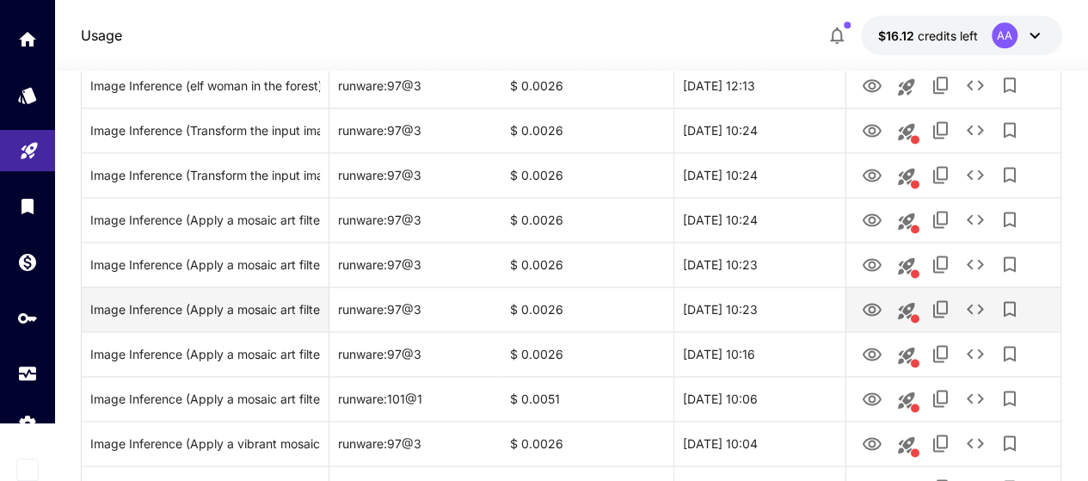
scroll to position [1158, 0]
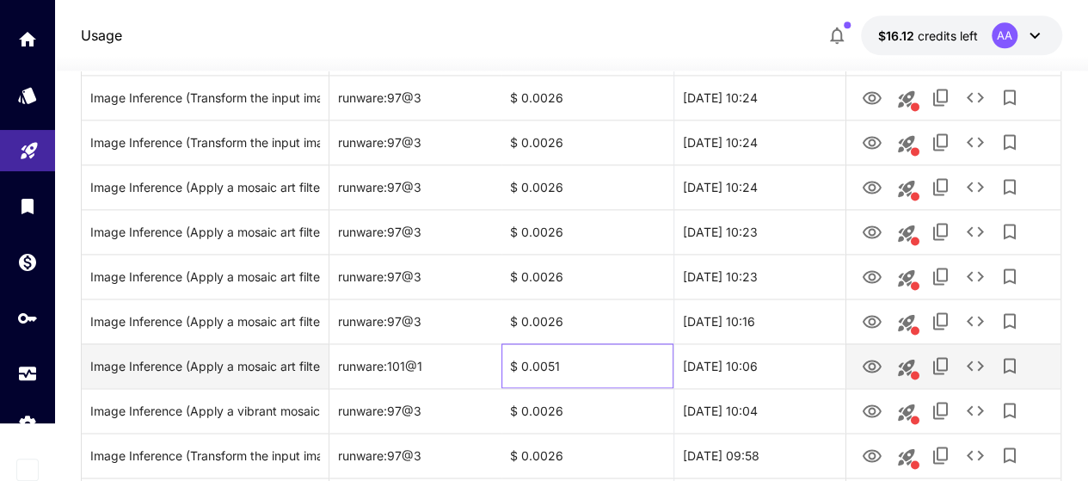
click at [587, 364] on div "$ 0.0051" at bounding box center [588, 365] width 172 height 45
